Goal: Ask a question

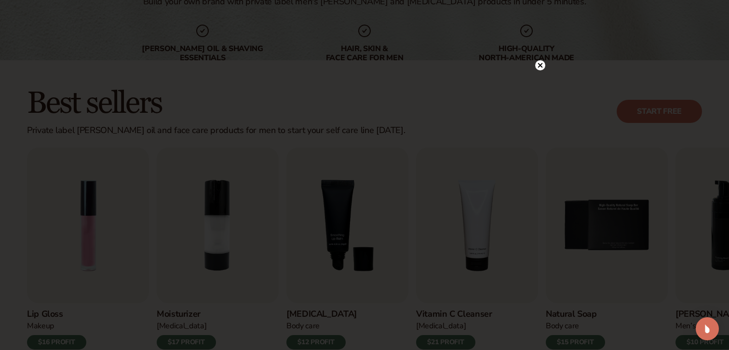
scroll to position [203, 0]
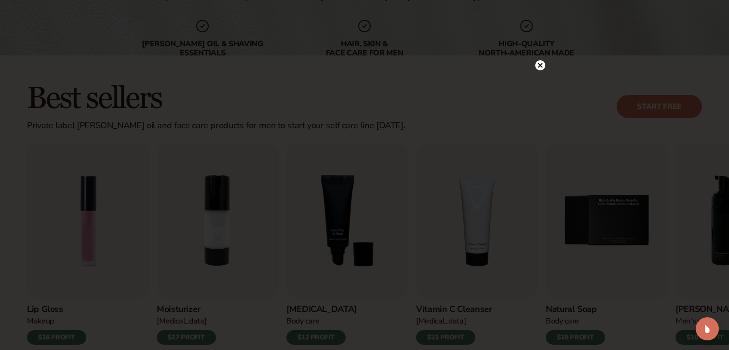
click at [543, 65] on circle at bounding box center [540, 65] width 10 height 10
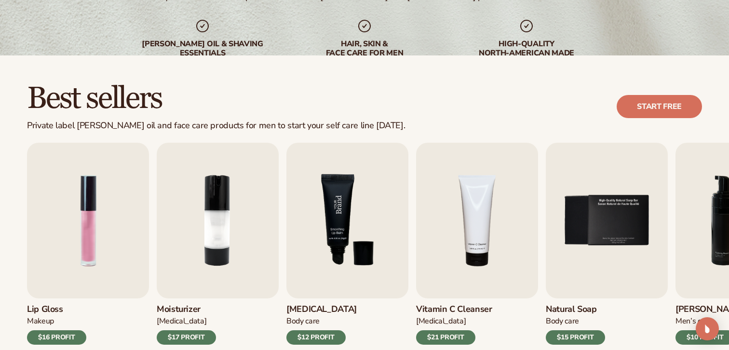
click at [368, 196] on img "3 / 9" at bounding box center [347, 221] width 122 height 156
click at [320, 342] on div "$12 PROFIT" at bounding box center [315, 337] width 59 height 14
click at [326, 270] on img "3 / 9" at bounding box center [347, 221] width 122 height 156
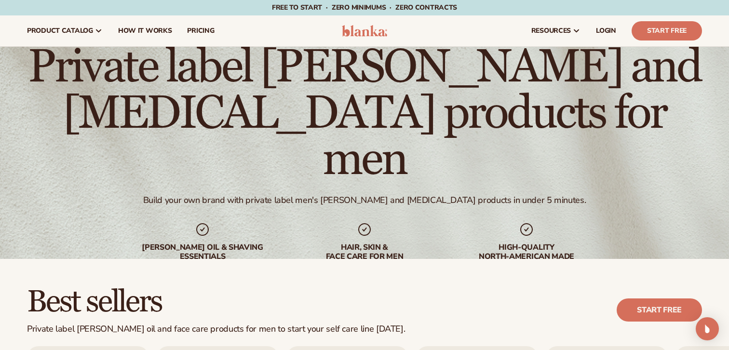
scroll to position [183, 0]
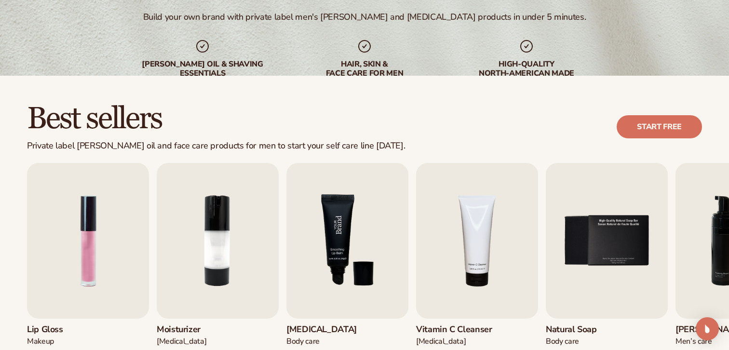
click at [337, 249] on img "3 / 9" at bounding box center [347, 241] width 122 height 156
click at [329, 257] on img "3 / 9" at bounding box center [347, 241] width 122 height 156
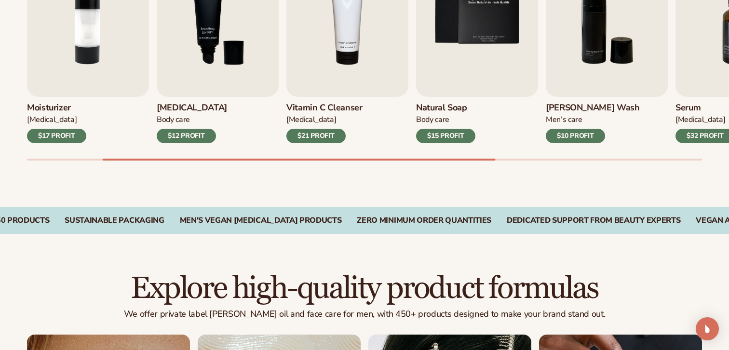
scroll to position [415, 0]
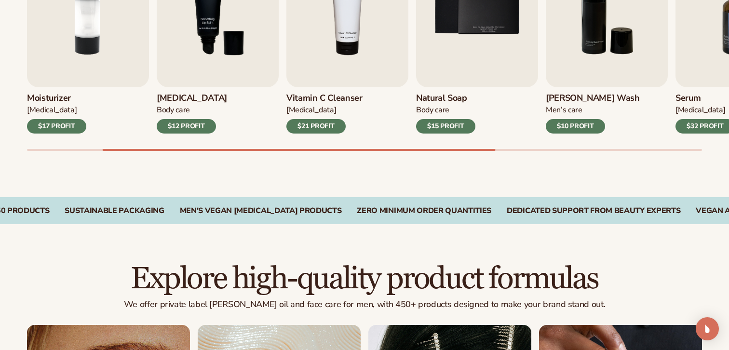
click at [185, 127] on div "$12 PROFIT" at bounding box center [186, 126] width 59 height 14
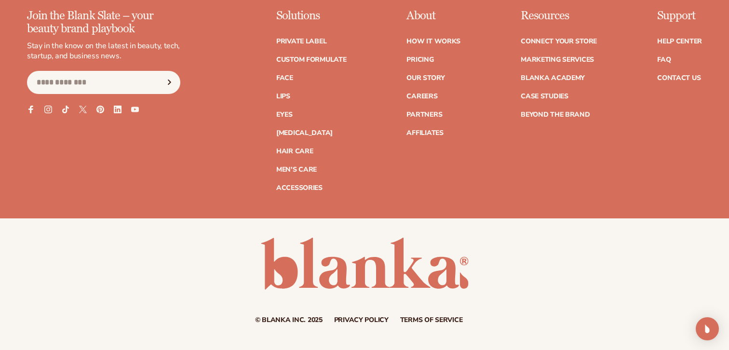
scroll to position [2384, 0]
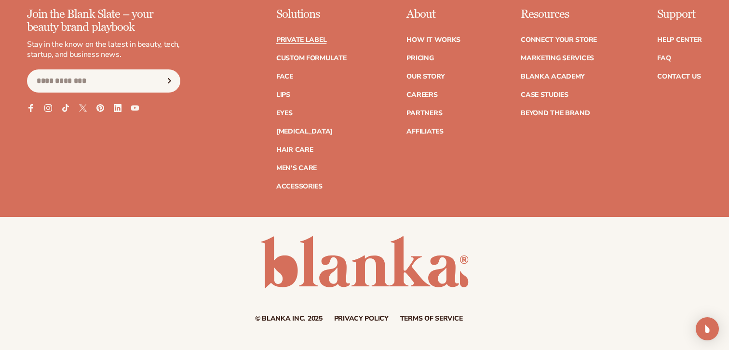
click at [313, 37] on link "Private label" at bounding box center [301, 40] width 50 height 7
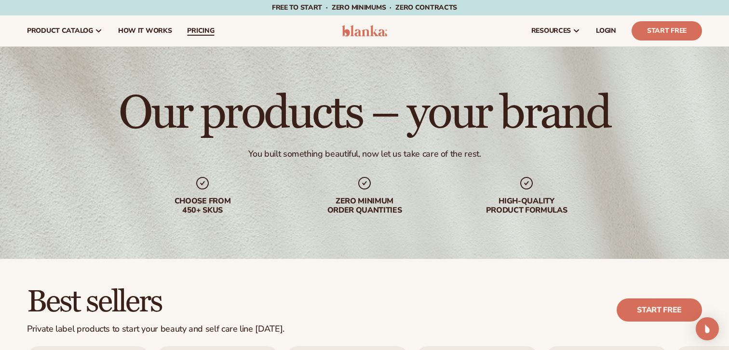
click at [207, 37] on link "pricing" at bounding box center [200, 30] width 42 height 31
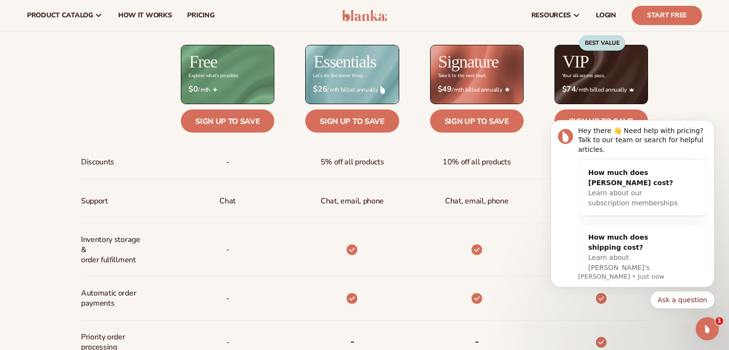
scroll to position [372, 0]
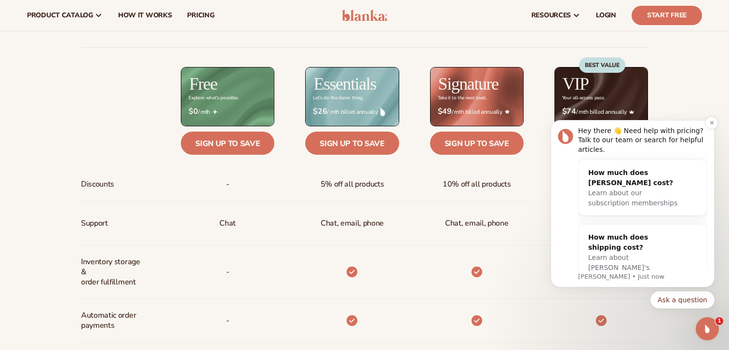
click at [704, 122] on div "Hey there 👋 Need help with pricing? Talk to our team or search for helpful arti…" at bounding box center [633, 203] width 164 height 167
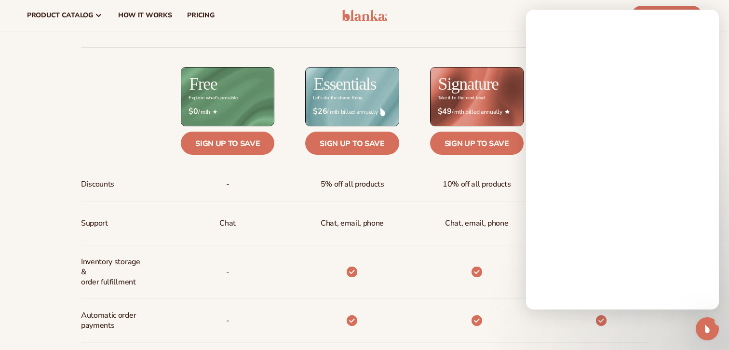
scroll to position [0, 0]
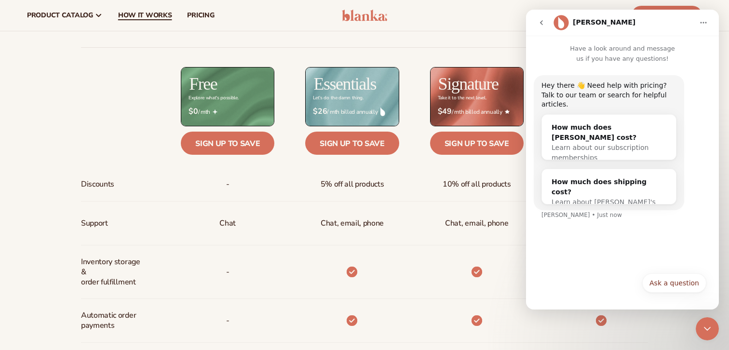
click at [142, 14] on span "How It Works" at bounding box center [145, 16] width 54 height 8
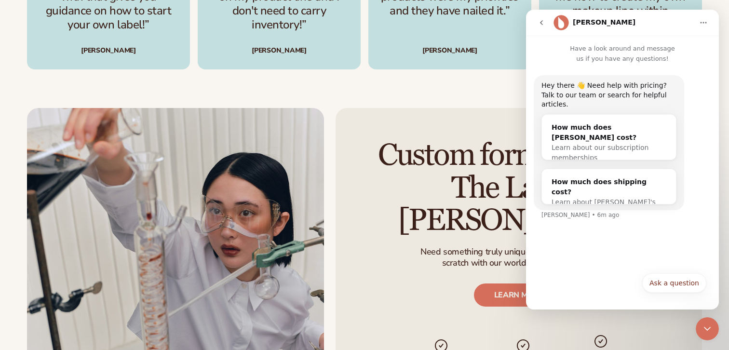
scroll to position [1590, 0]
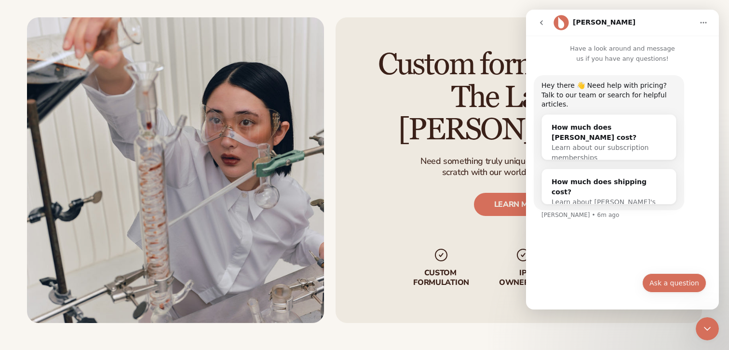
click at [679, 291] on button "Ask a question" at bounding box center [674, 282] width 64 height 19
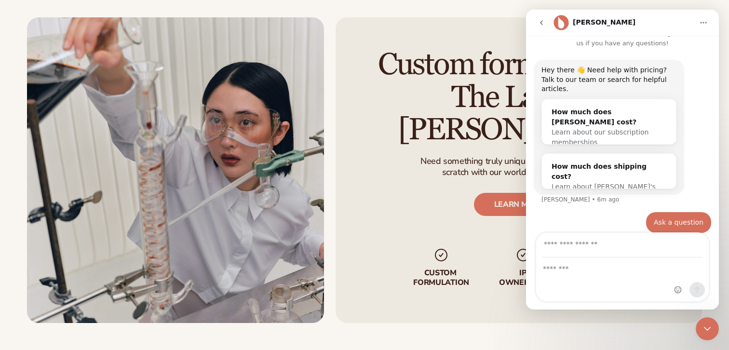
scroll to position [17, 0]
click at [537, 25] on button "go back" at bounding box center [541, 23] width 18 height 18
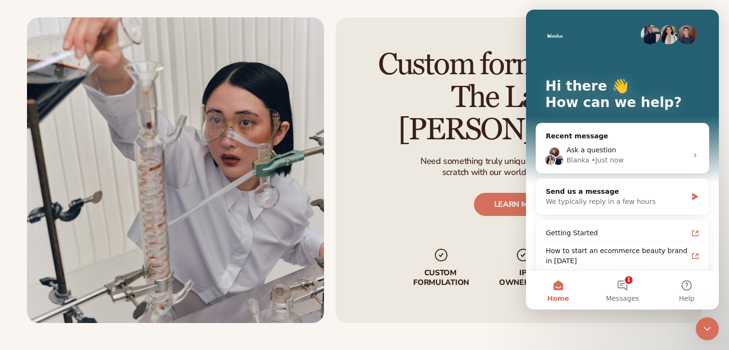
scroll to position [0, 0]
click at [613, 284] on button "1 Messages" at bounding box center [622, 290] width 64 height 39
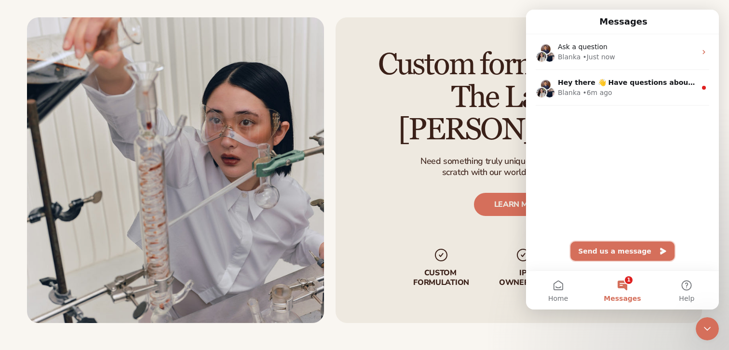
click at [611, 247] on button "Send us a message" at bounding box center [622, 251] width 104 height 19
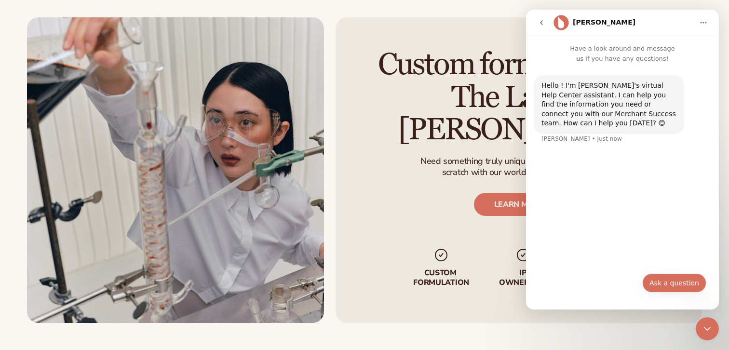
click at [669, 276] on button "Ask a question" at bounding box center [674, 282] width 64 height 19
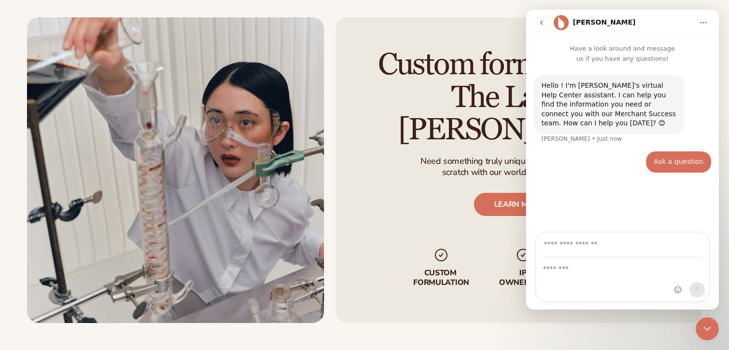
click at [707, 329] on icon "Close Intercom Messenger" at bounding box center [707, 329] width 7 height 4
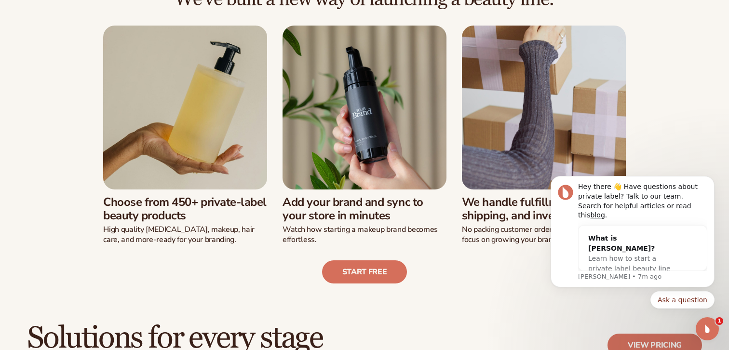
scroll to position [270, 0]
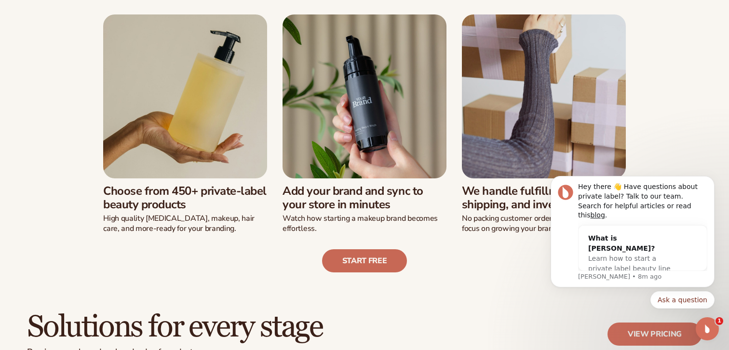
click at [361, 261] on link "Start free" at bounding box center [364, 260] width 85 height 23
